Goal: Information Seeking & Learning: Learn about a topic

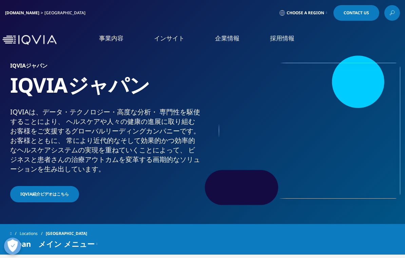
click at [16, 43] on img at bounding box center [29, 40] width 54 height 10
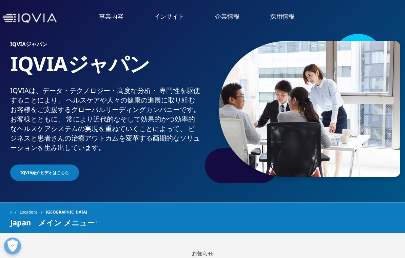
scroll to position [22, 0]
click at [11, 62] on link "概要" at bounding box center [76, 64] width 132 height 8
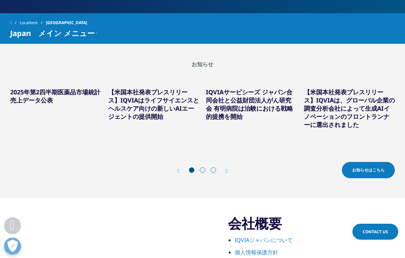
scroll to position [211, 0]
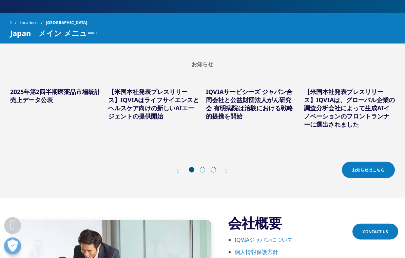
click at [227, 171] on icon "Next slide" at bounding box center [227, 170] width 2 height 5
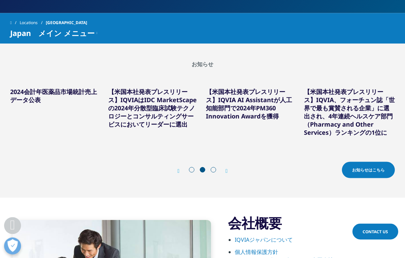
click at [228, 169] on icon "Next slide" at bounding box center [227, 170] width 2 height 5
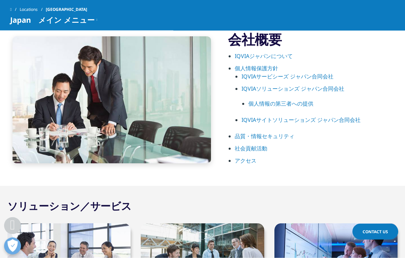
scroll to position [364, 0]
click at [282, 54] on link "IQVIAジャパンについて" at bounding box center [264, 55] width 58 height 7
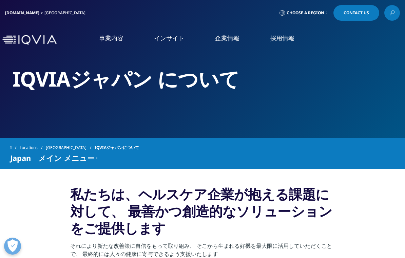
click at [12, 148] on span at bounding box center [10, 147] width 1 height 5
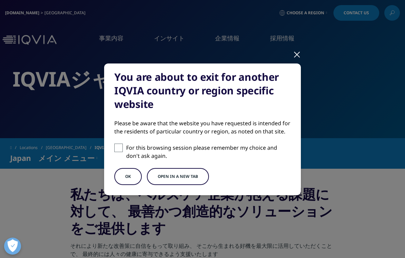
click at [130, 178] on button "OK" at bounding box center [127, 176] width 27 height 17
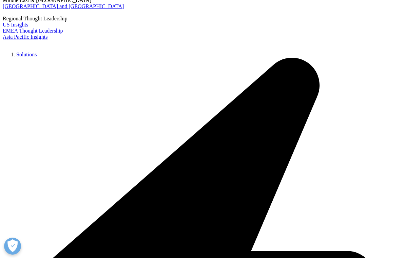
scroll to position [91, 0]
